Goal: Task Accomplishment & Management: Manage account settings

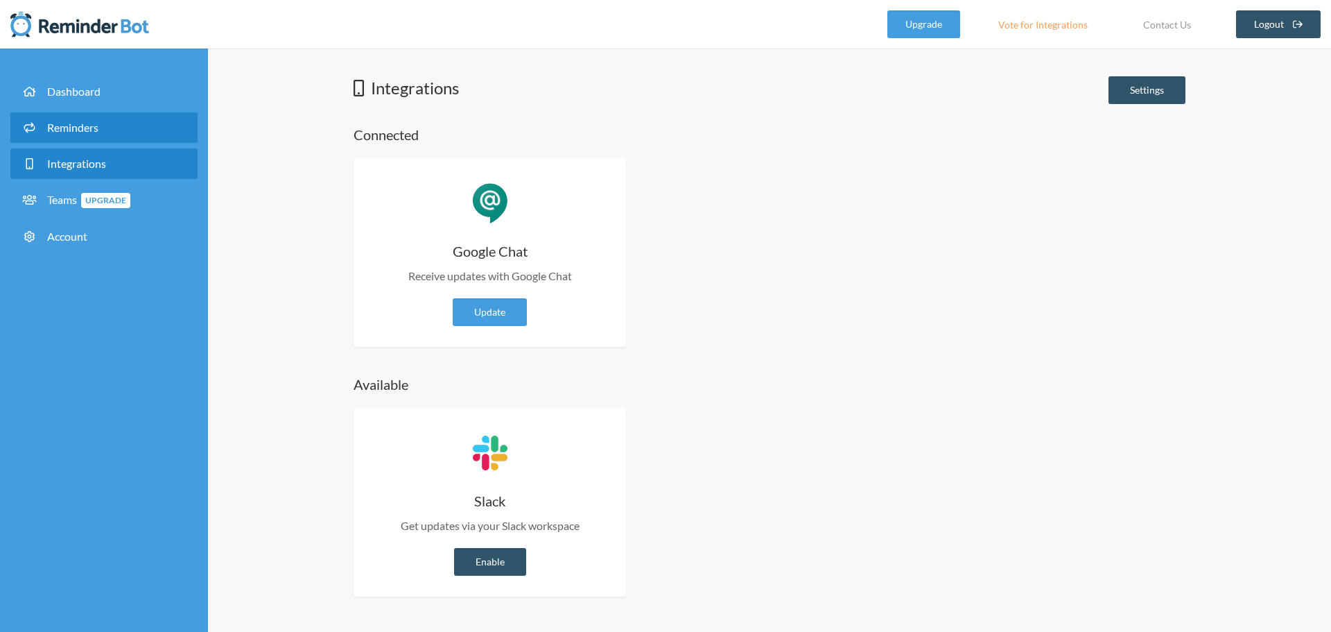
click at [98, 130] on span "Reminders" at bounding box center [72, 127] width 51 height 13
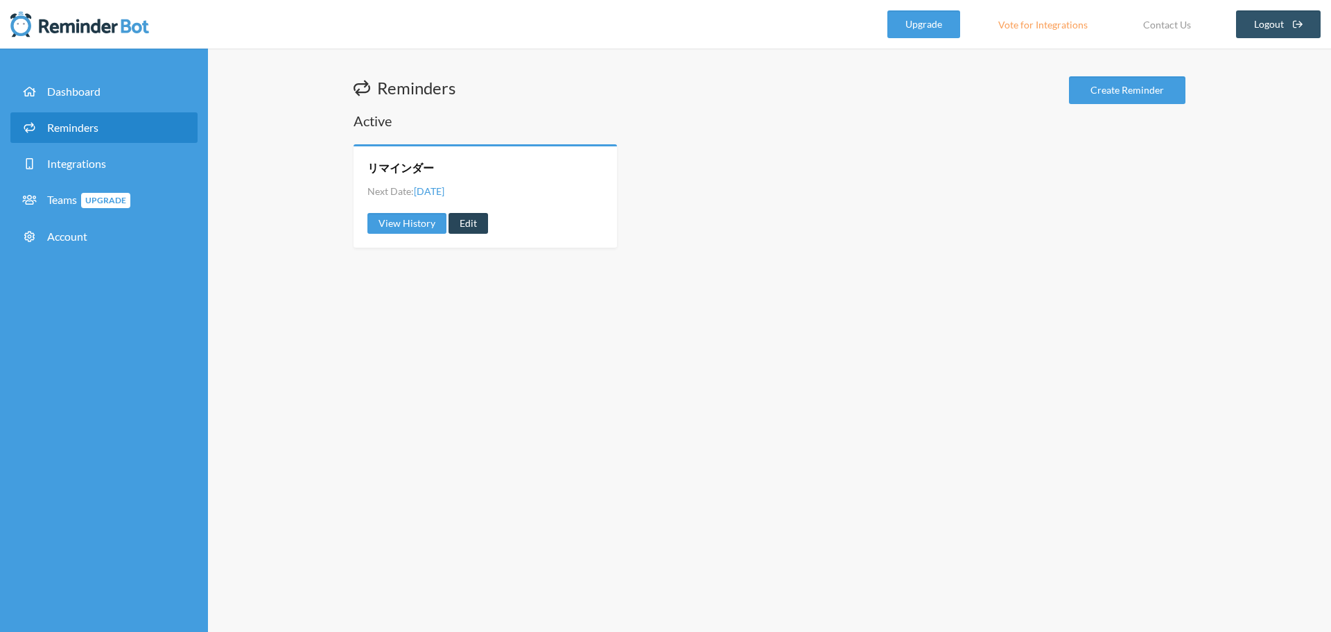
click at [472, 220] on link "Edit" at bounding box center [469, 223] width 40 height 21
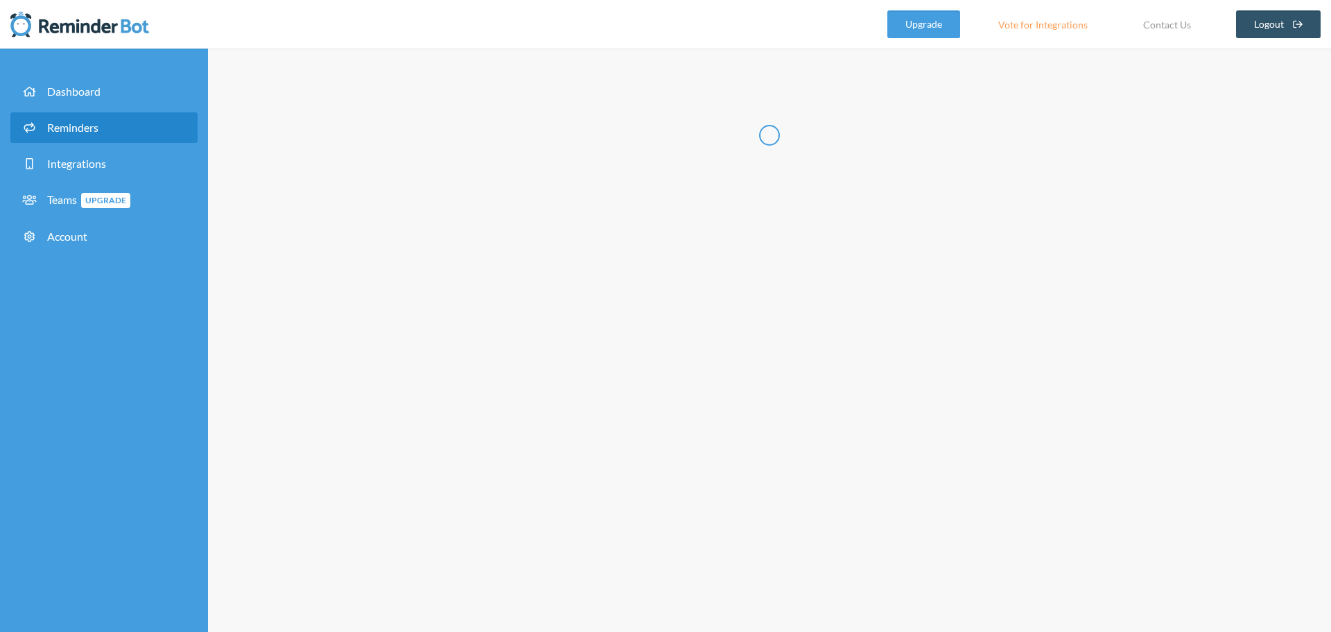
radio input "false"
radio input "true"
radio input "false"
radio input "true"
type input "リマインダー"
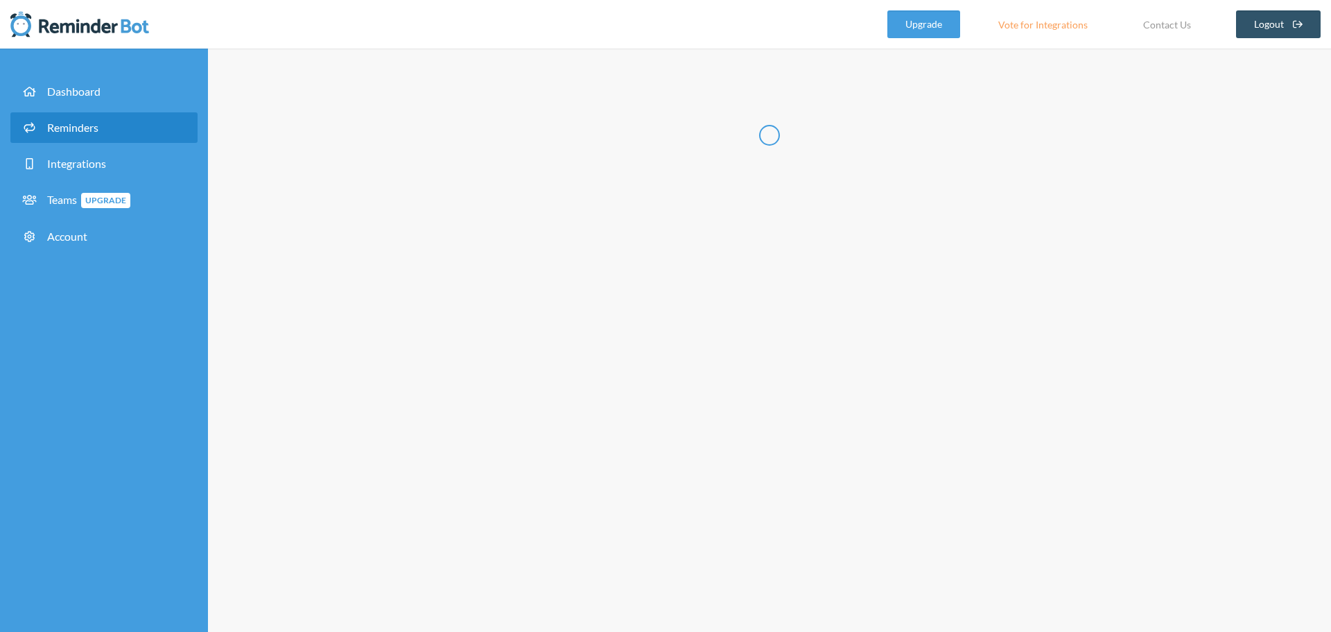
select select "16:00:00"
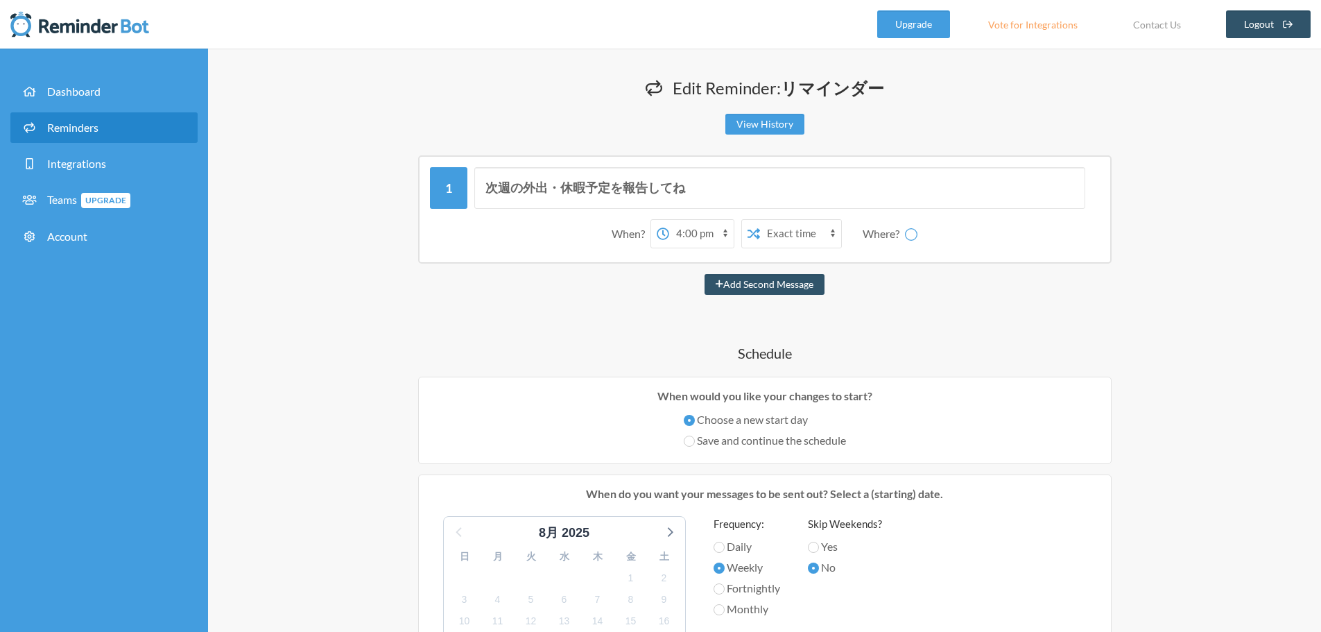
select select "spaces/AAAAn7vAUnk"
drag, startPoint x: 702, startPoint y: 183, endPoint x: 713, endPoint y: 184, distance: 11.2
click at [702, 183] on input "次週の外出・休暇予定を報告してね" at bounding box center [779, 188] width 611 height 42
drag, startPoint x: 727, startPoint y: 186, endPoint x: 310, endPoint y: 188, distance: 417.3
click at [315, 188] on div "Edit Reminder: リマインダー View History Messages are not sending from this deactivat…" at bounding box center [764, 602] width 1113 height 1106
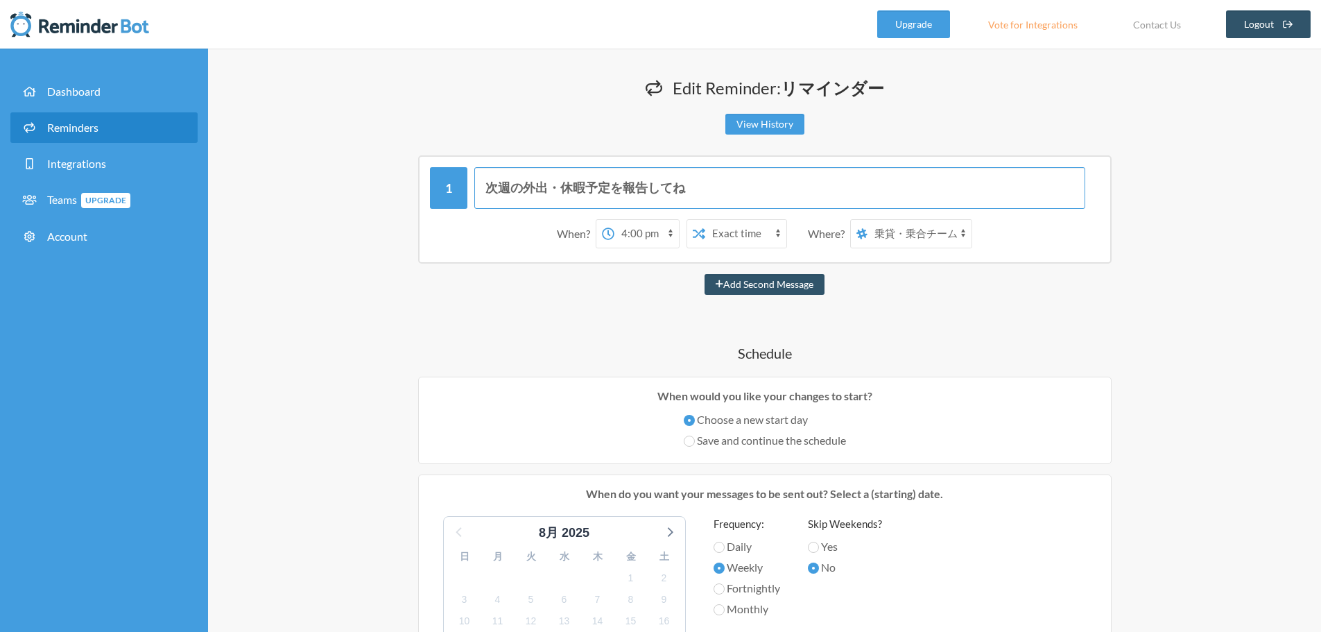
paste input "（このbotは引き続き中川の提供でお送りします）"
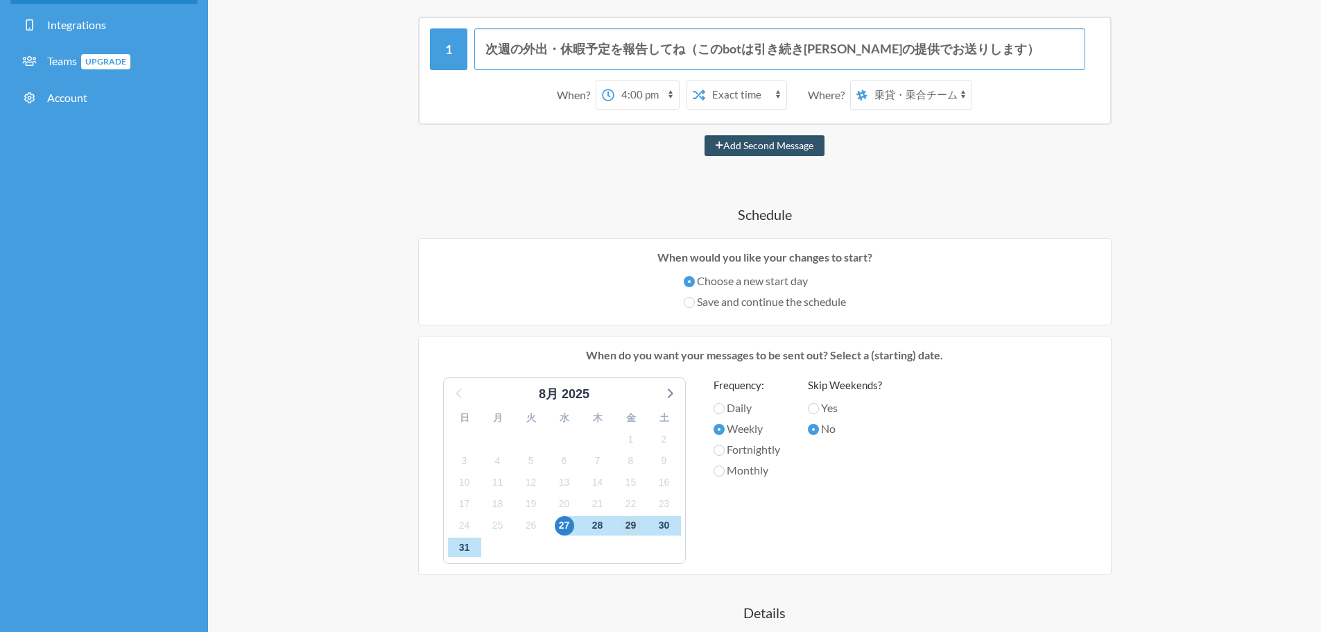
type input "次週の外出・休暇予定を報告してね（このbotは引き続き[PERSON_NAME]の提供でお送りします）"
click at [630, 527] on span "29" at bounding box center [630, 525] width 19 height 19
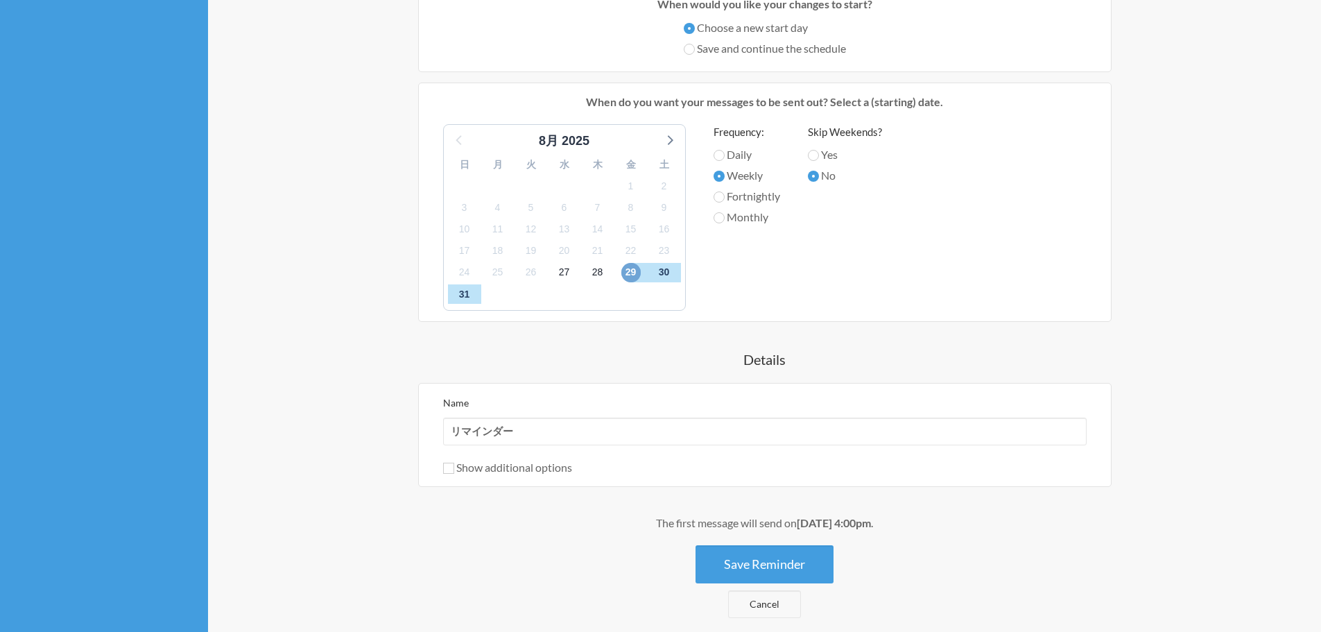
scroll to position [416, 0]
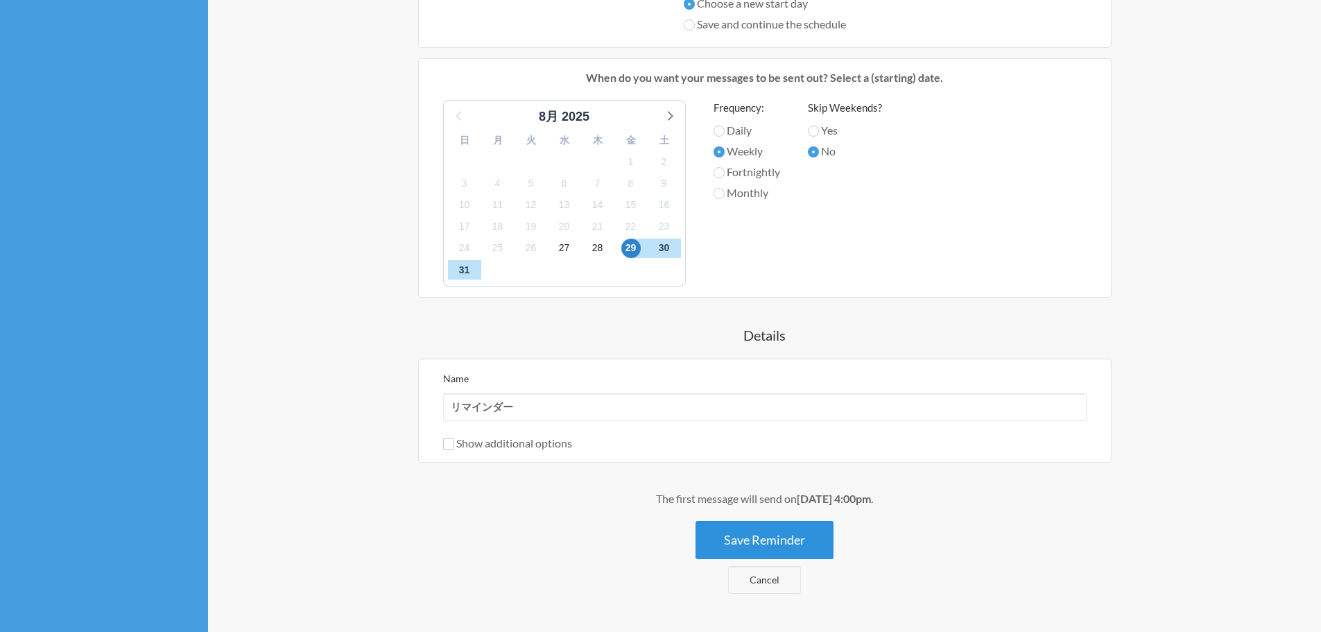
click at [751, 529] on button "Save Reminder" at bounding box center [764, 540] width 138 height 38
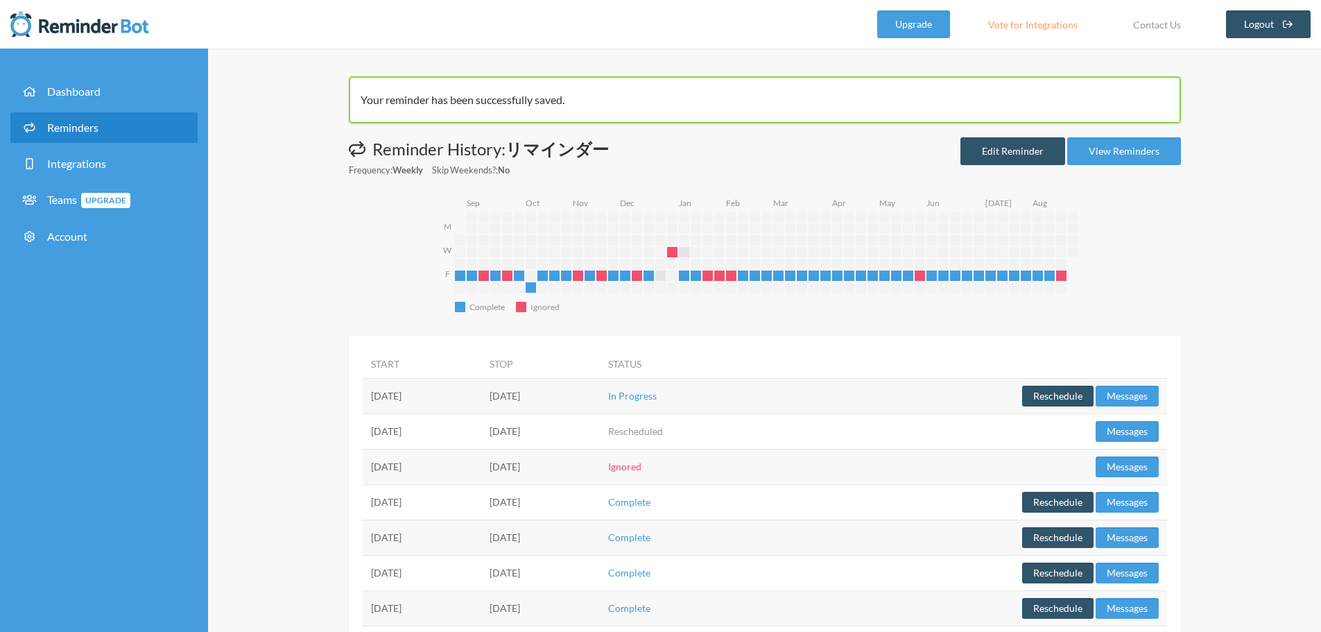
click at [110, 123] on link "Reminders" at bounding box center [103, 127] width 187 height 31
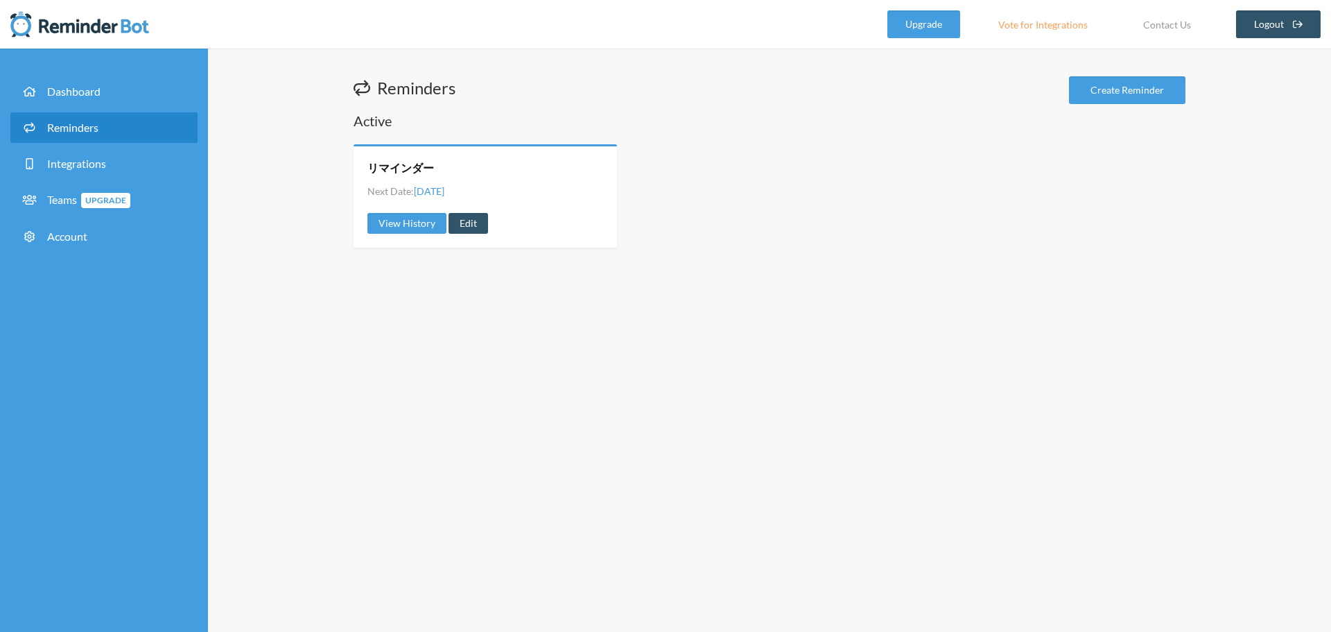
drag, startPoint x: 996, startPoint y: 101, endPoint x: 1038, endPoint y: 85, distance: 45.2
click at [999, 101] on div "Reminders Create Reminder" at bounding box center [770, 91] width 832 height 31
click at [477, 214] on link "Edit" at bounding box center [469, 223] width 40 height 21
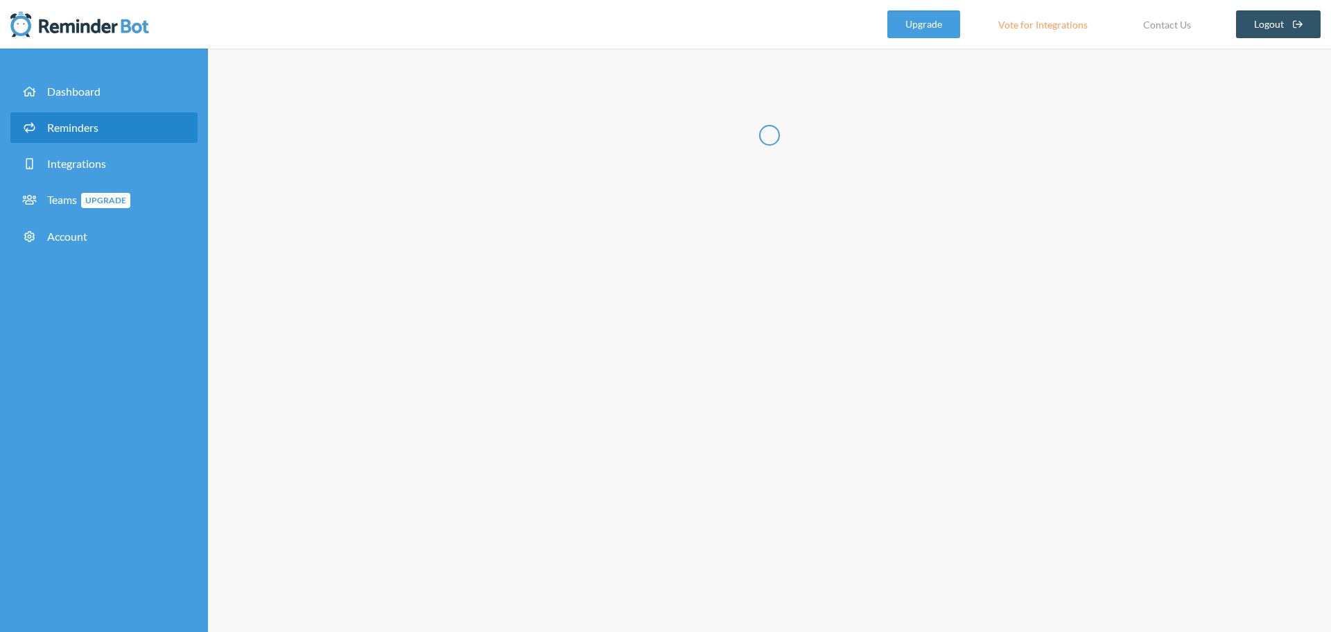
radio input "false"
radio input "true"
radio input "false"
radio input "true"
type input "リマインダー"
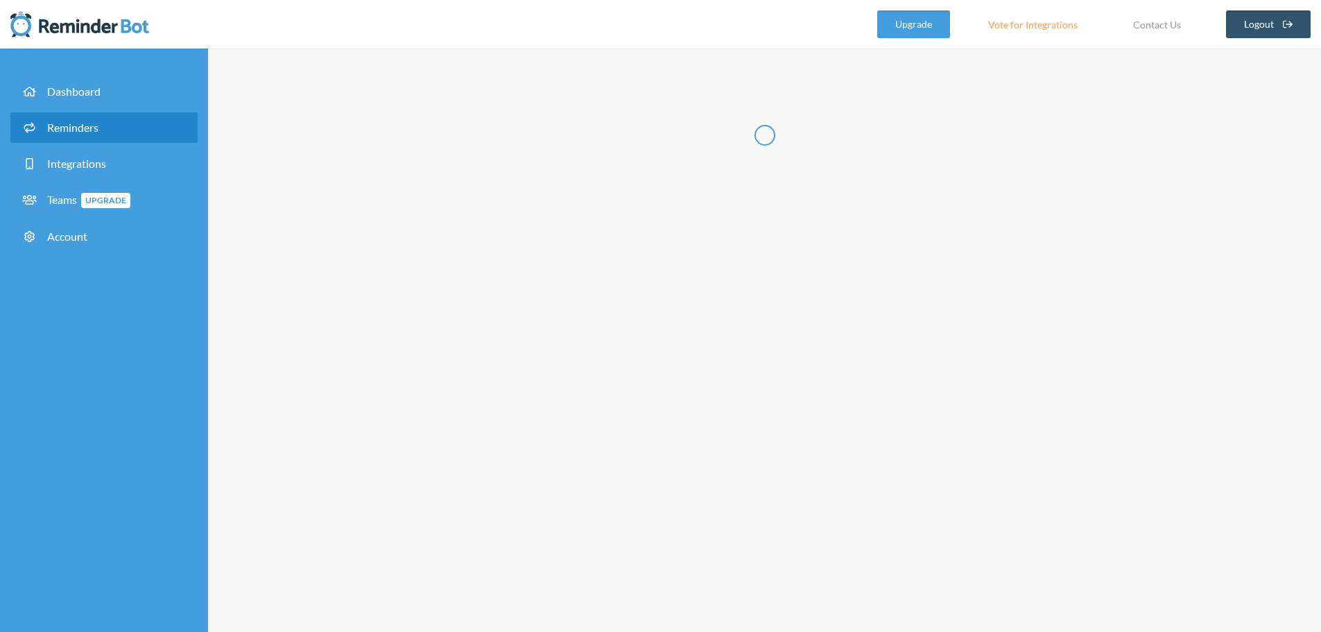
select select "16:00:00"
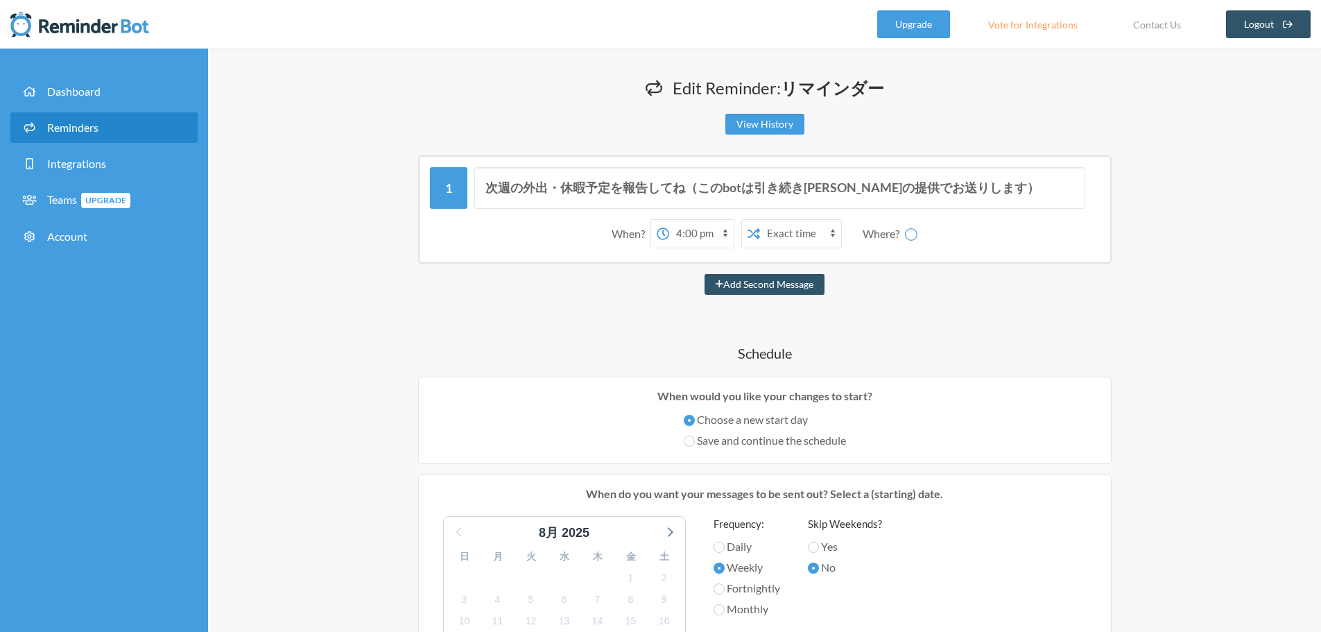
select select "spaces/AAAAn7vAUnk"
click at [1184, 190] on div "Edit Reminder: リマインダー View History Messages are not sending from this deactivat…" at bounding box center [764, 601] width 887 height 1051
